Goal: Task Accomplishment & Management: Manage account settings

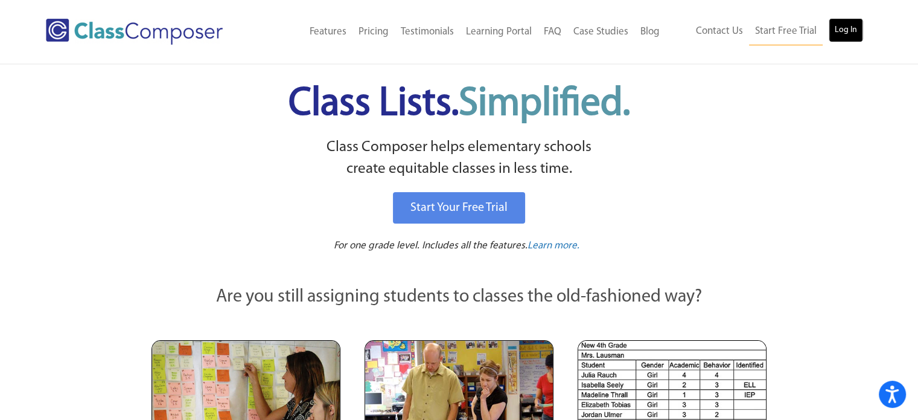
click at [840, 28] on link "Log In" at bounding box center [846, 30] width 34 height 24
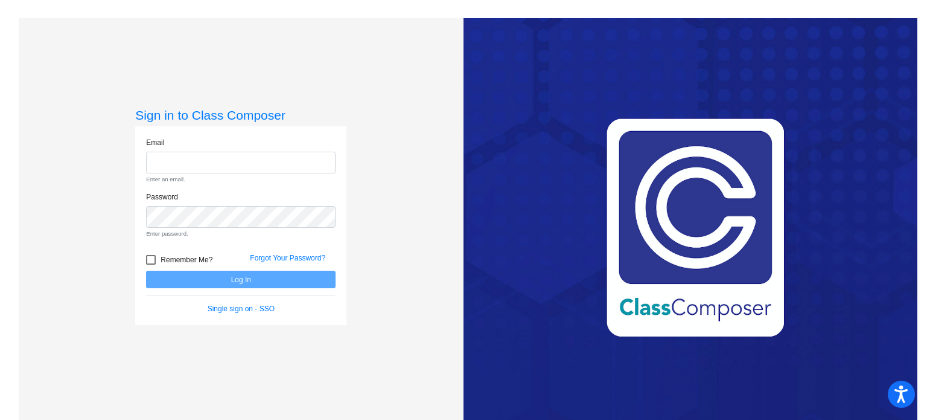
click at [839, 22] on div "Love Class Composer? Share it with a friend! If you're happy with Class Compose…" at bounding box center [691, 228] width 454 height 420
click at [228, 169] on input "email" at bounding box center [241, 163] width 190 height 22
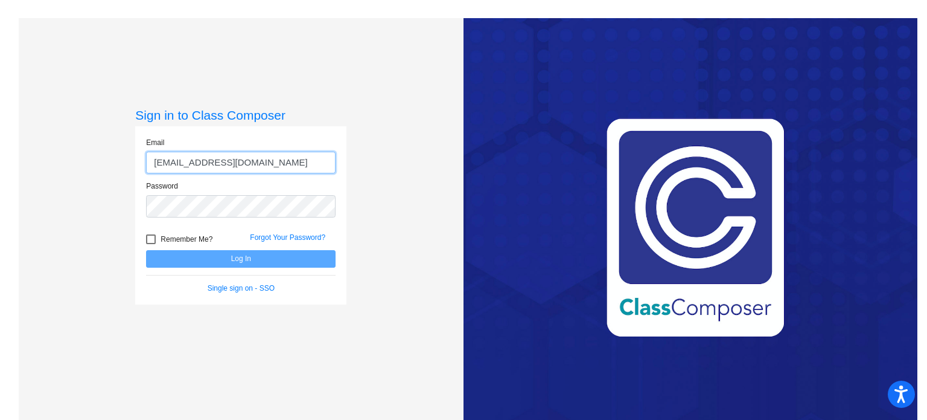
type input "[EMAIL_ADDRESS][DOMAIN_NAME]"
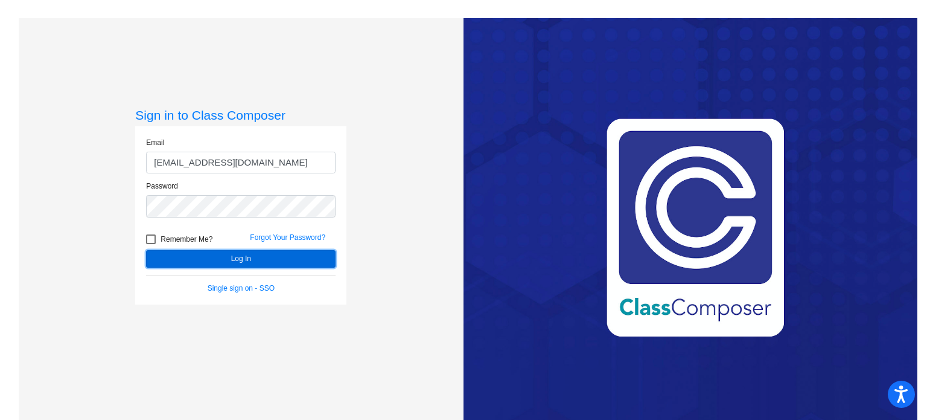
click at [217, 260] on button "Log In" at bounding box center [241, 259] width 190 height 18
click at [222, 257] on button "Log In" at bounding box center [241, 259] width 190 height 18
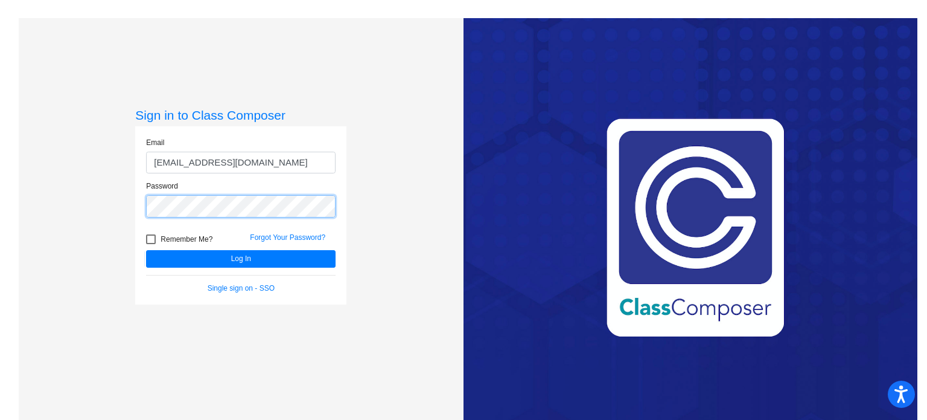
click at [122, 216] on div "Sign in to Class Composer Email [EMAIL_ADDRESS][DOMAIN_NAME] Password Remember …" at bounding box center [241, 228] width 445 height 420
click at [146, 250] on button "Log In" at bounding box center [241, 259] width 190 height 18
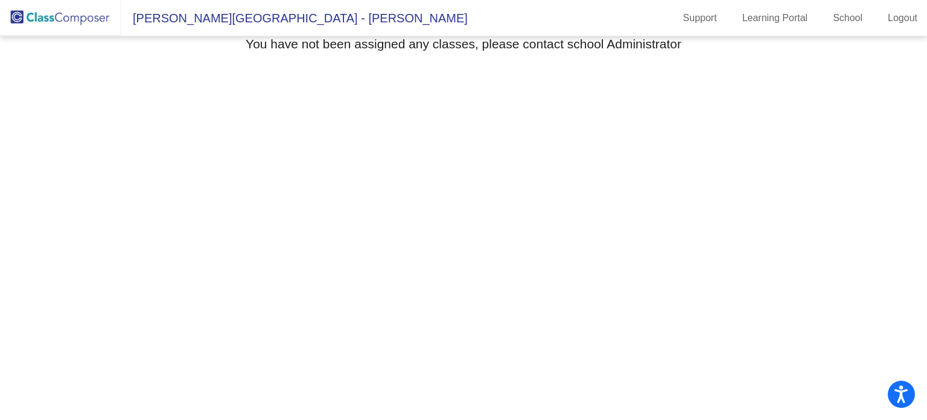
click at [809, 377] on mat-sidenav-content "Select Grade You have not been assigned any classes, please contact school Admi…" at bounding box center [463, 227] width 927 height 383
click at [545, 335] on mat-sidenav-content "Select Grade You have not been assigned any classes, please contact school Admi…" at bounding box center [463, 227] width 927 height 383
